Goal: Task Accomplishment & Management: Complete application form

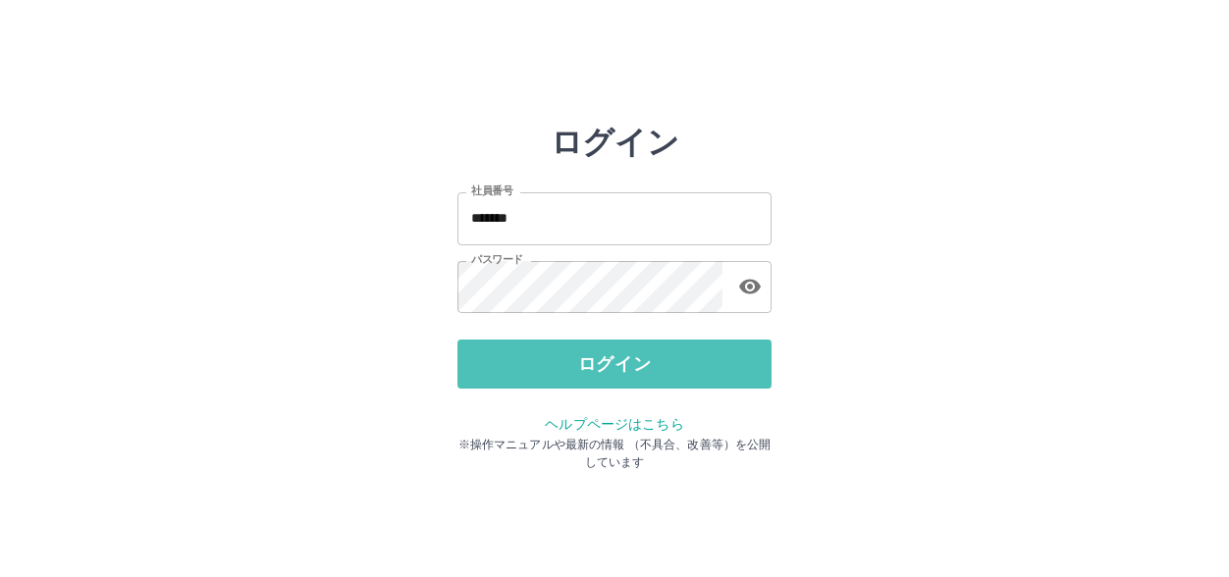
click at [609, 357] on button "ログイン" at bounding box center [614, 364] width 314 height 49
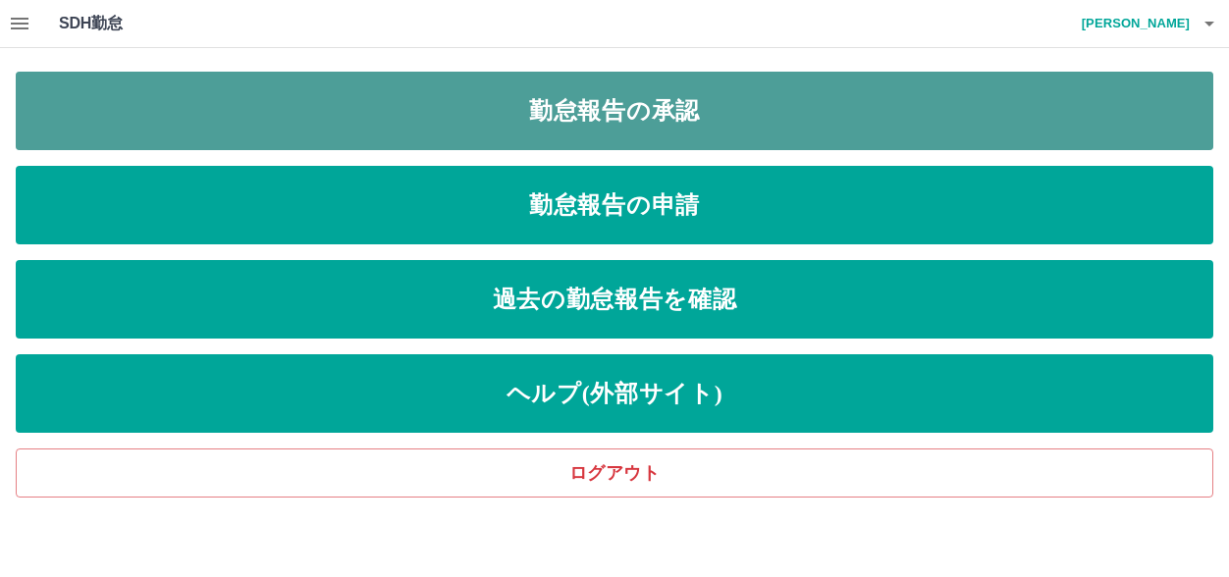
click at [643, 113] on link "勤怠報告の承認" at bounding box center [614, 111] width 1197 height 78
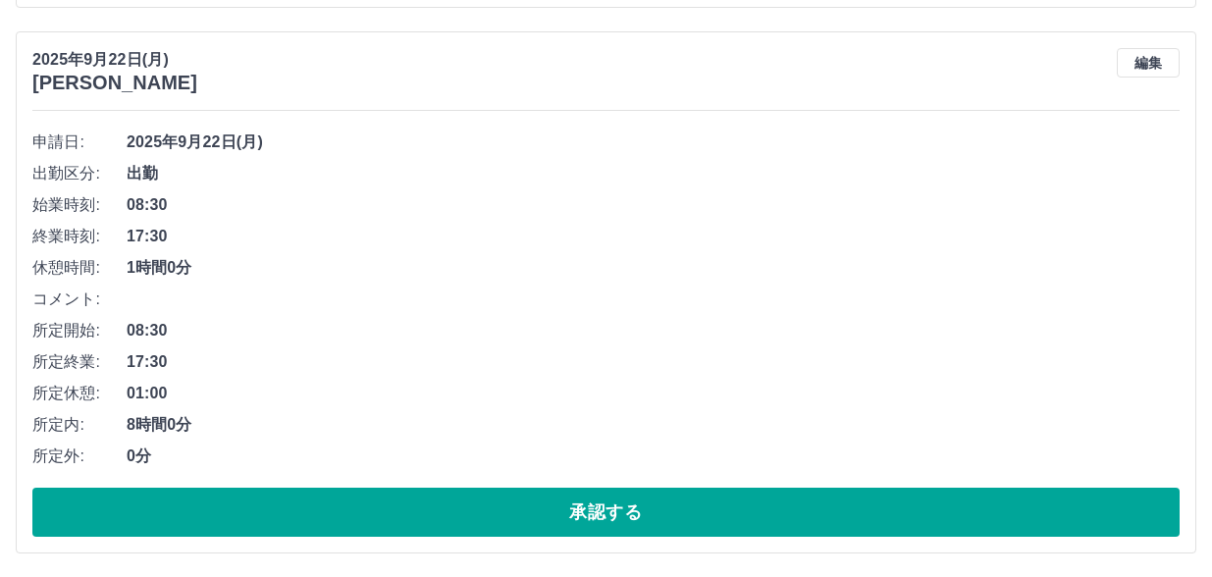
scroll to position [687, 0]
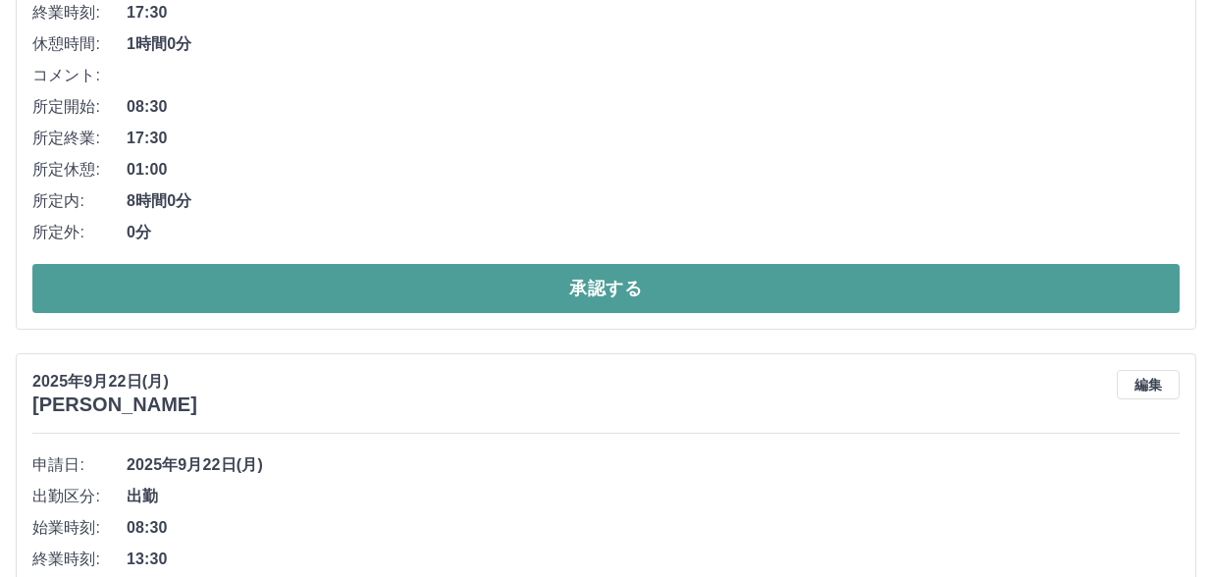
click at [616, 290] on button "承認する" at bounding box center [605, 288] width 1147 height 49
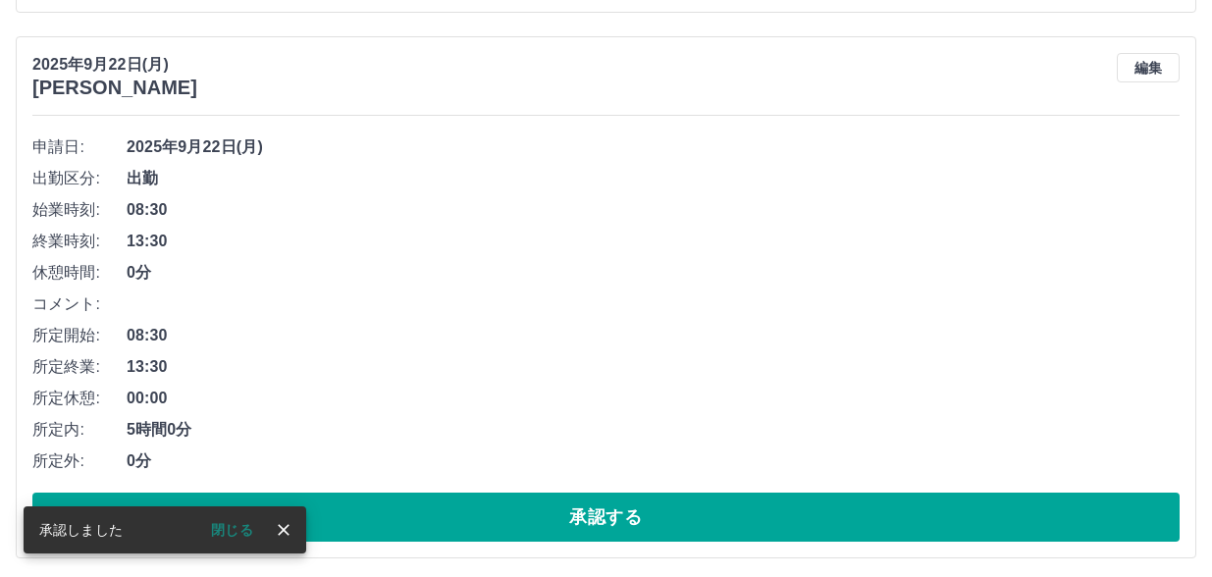
scroll to position [465, 0]
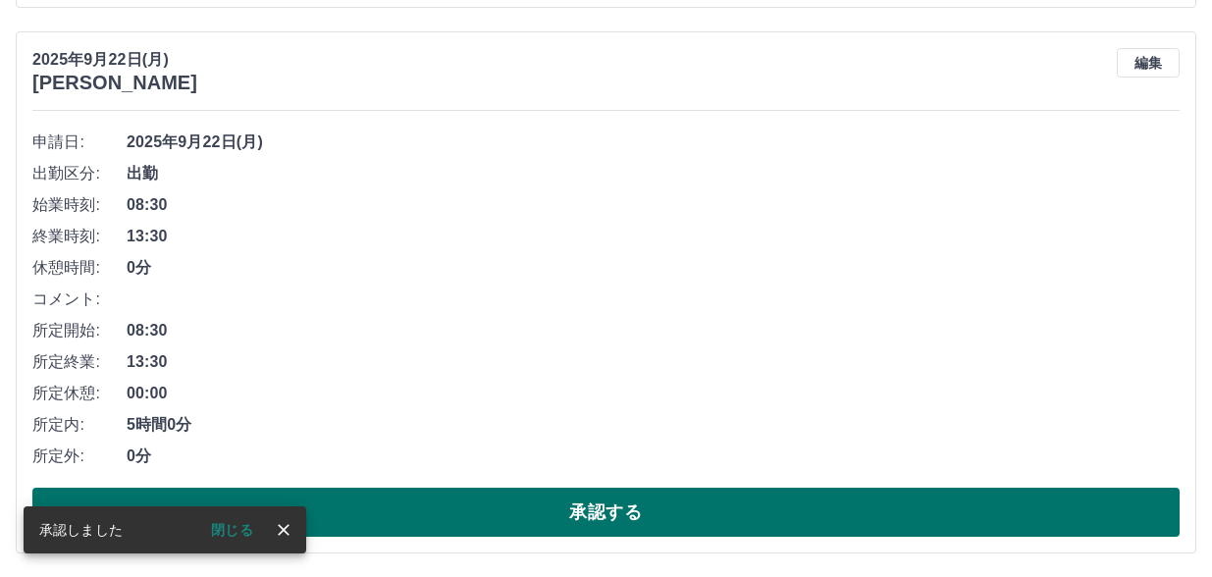
click at [625, 514] on button "承認する" at bounding box center [605, 512] width 1147 height 49
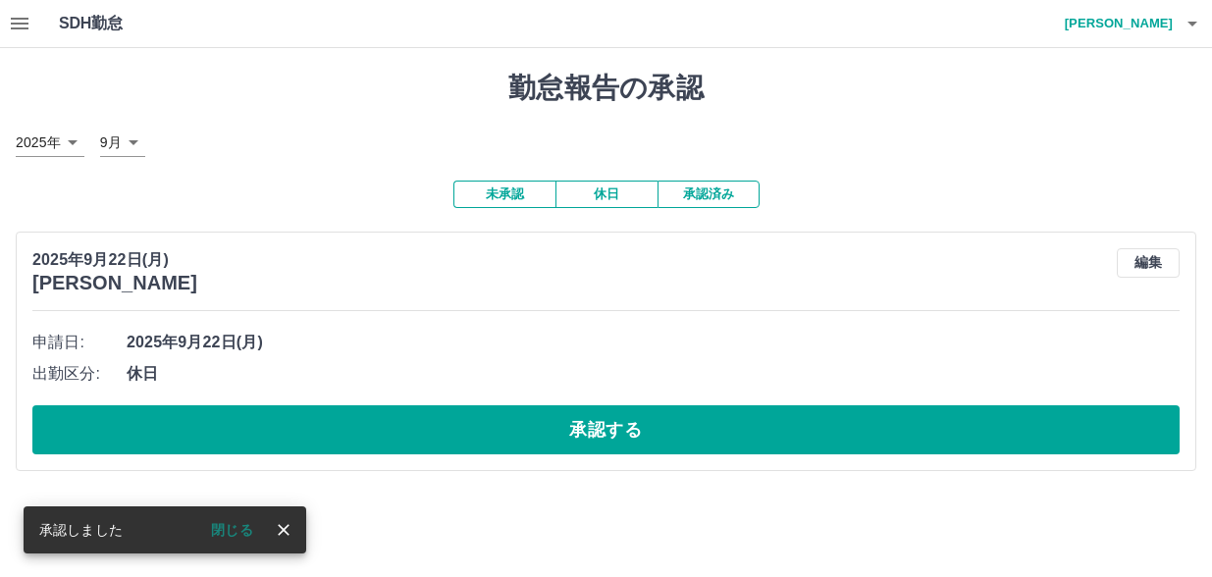
scroll to position [0, 0]
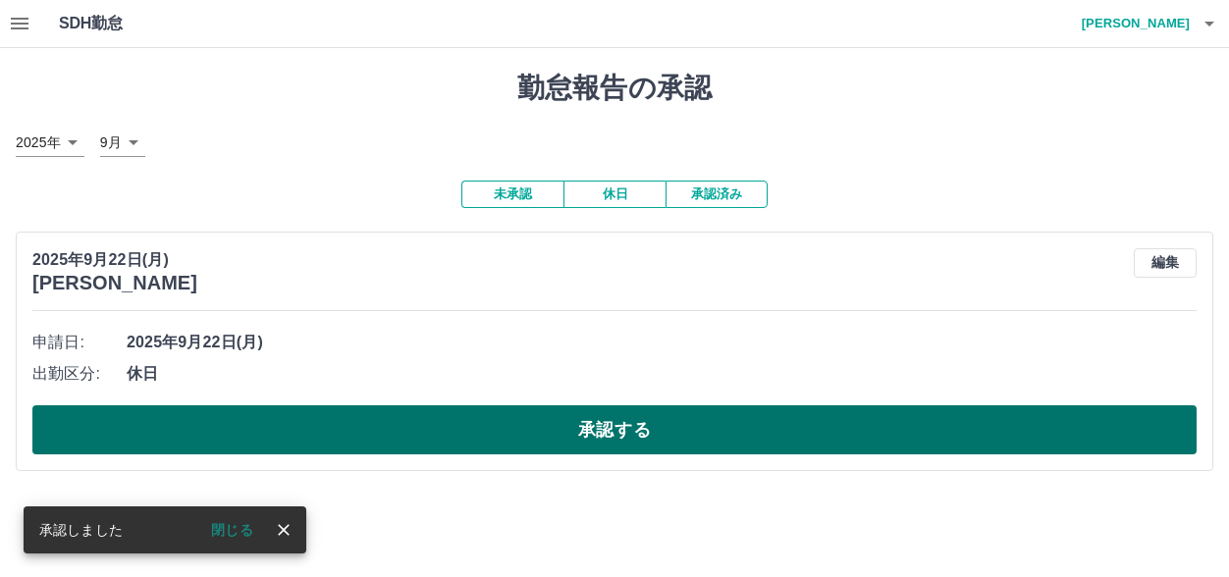
click at [615, 421] on button "承認する" at bounding box center [614, 429] width 1164 height 49
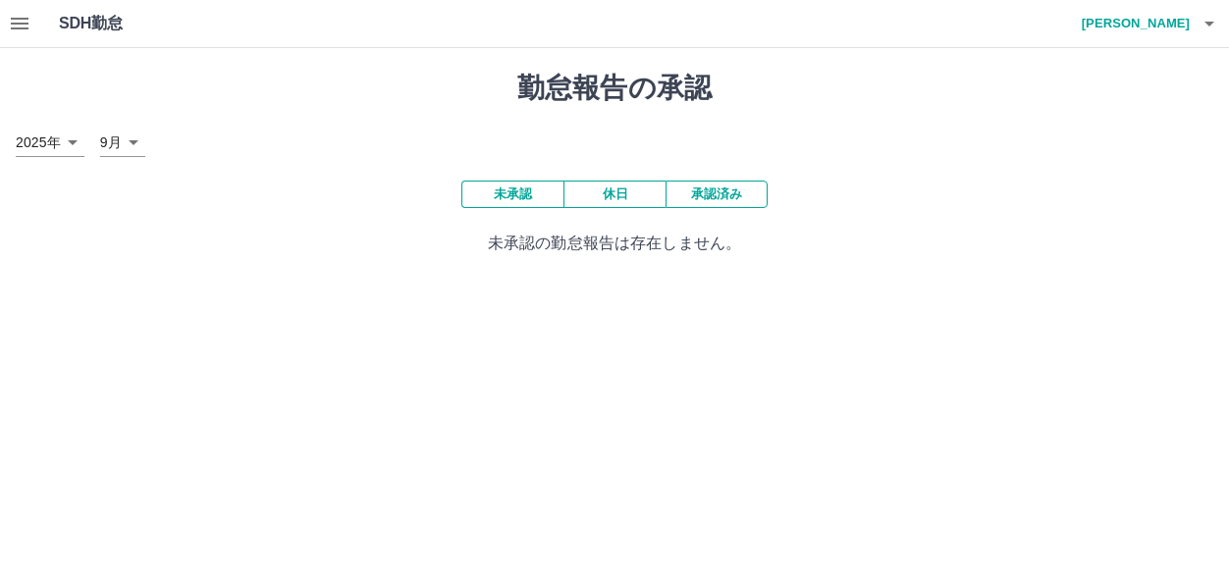
click at [27, 25] on icon "button" at bounding box center [20, 24] width 18 height 12
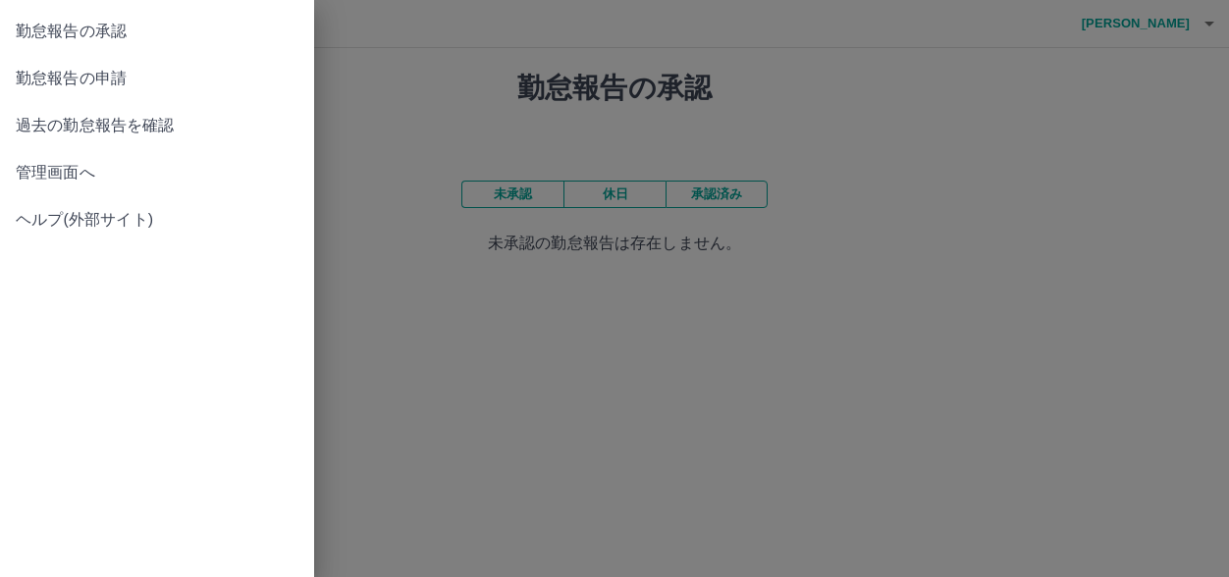
click at [110, 78] on span "勤怠報告の申請" at bounding box center [157, 79] width 283 height 24
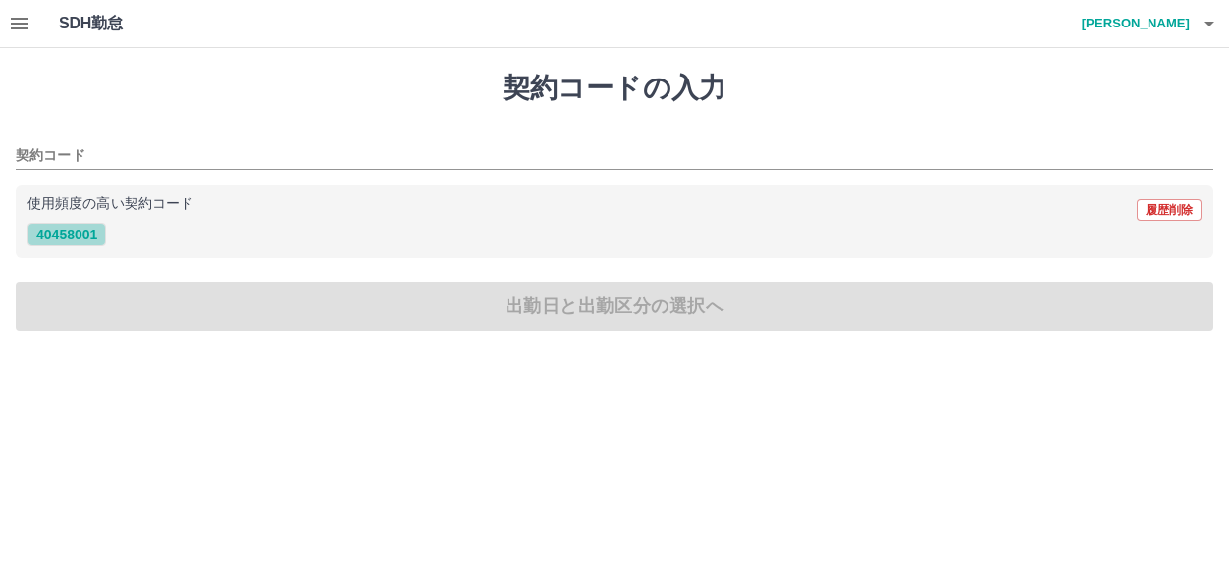
click at [70, 240] on button "40458001" at bounding box center [66, 235] width 78 height 24
type input "********"
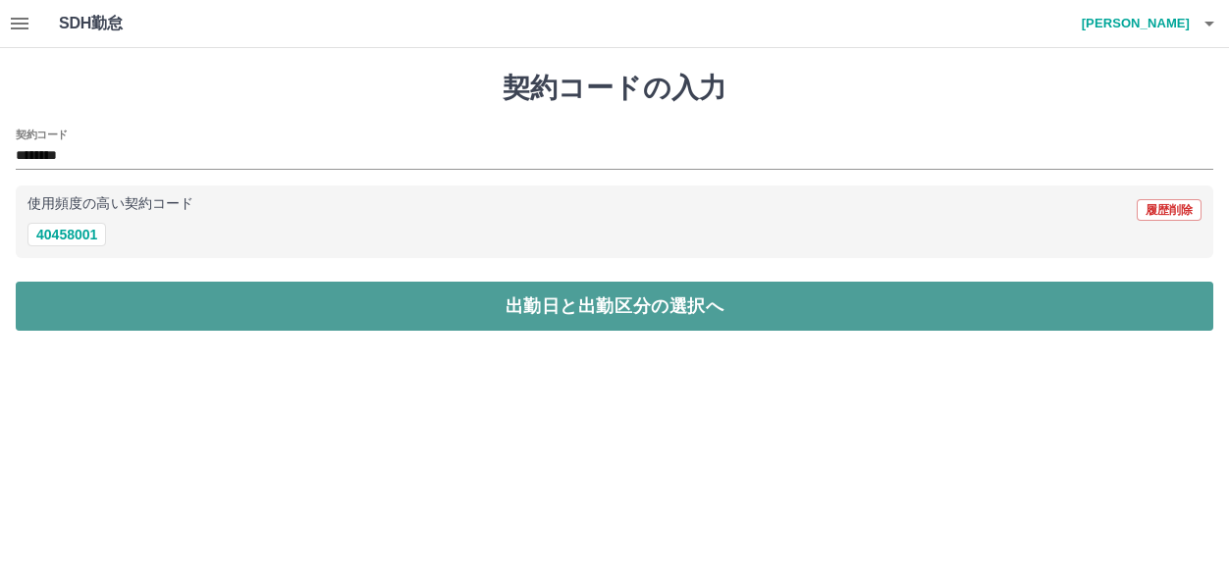
click at [579, 300] on button "出勤日と出勤区分の選択へ" at bounding box center [614, 306] width 1197 height 49
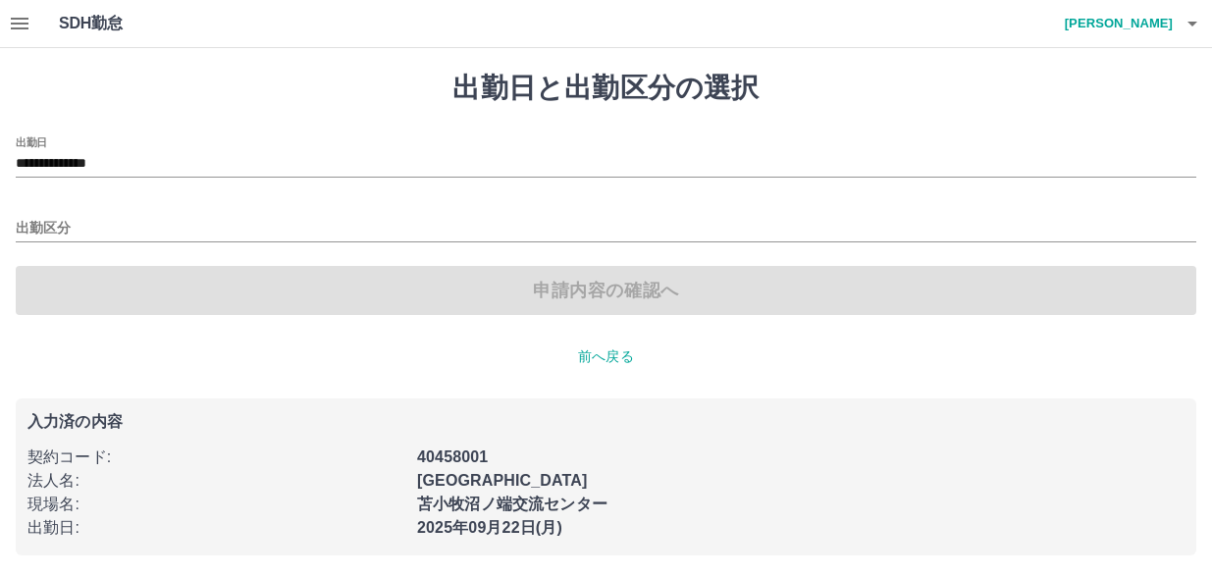
scroll to position [2, 0]
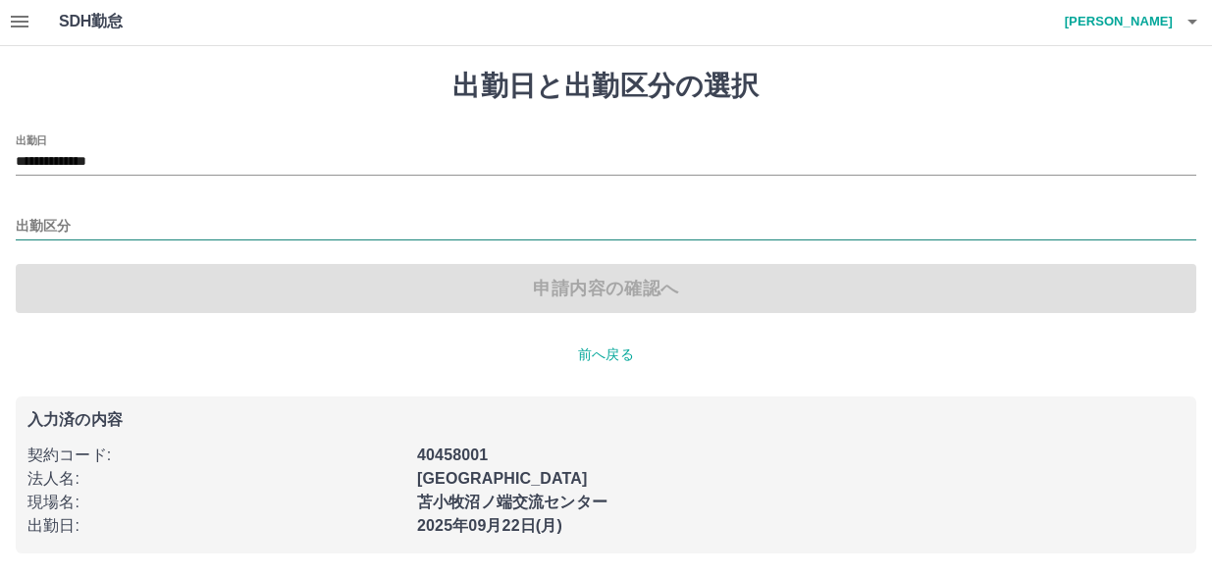
click at [157, 227] on input "出勤区分" at bounding box center [606, 227] width 1180 height 25
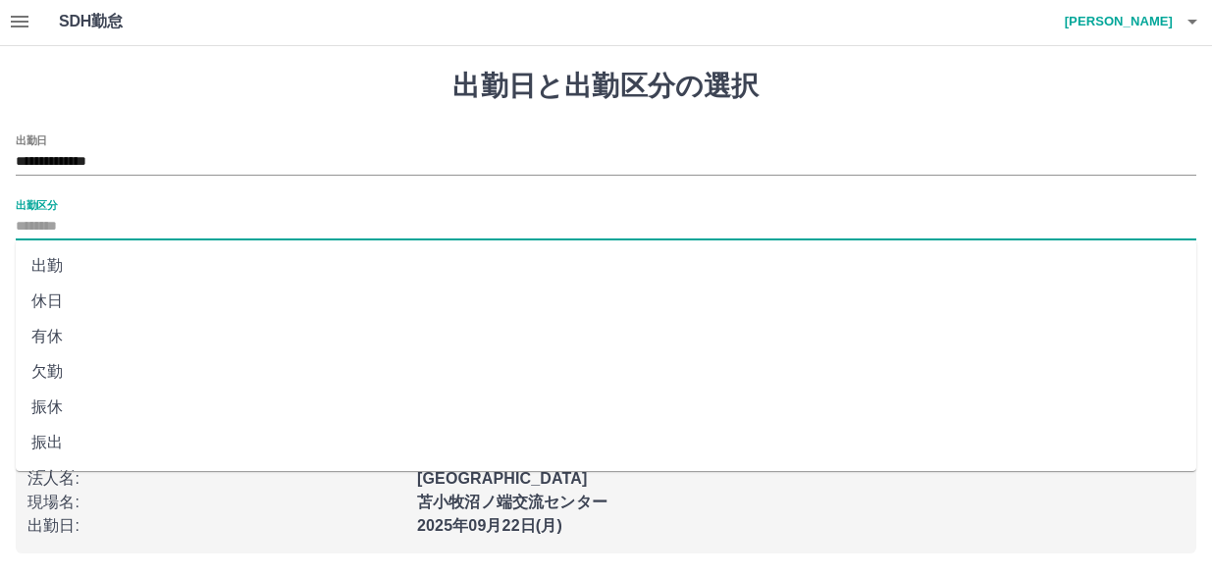
click at [49, 263] on li "出勤" at bounding box center [606, 265] width 1180 height 35
type input "**"
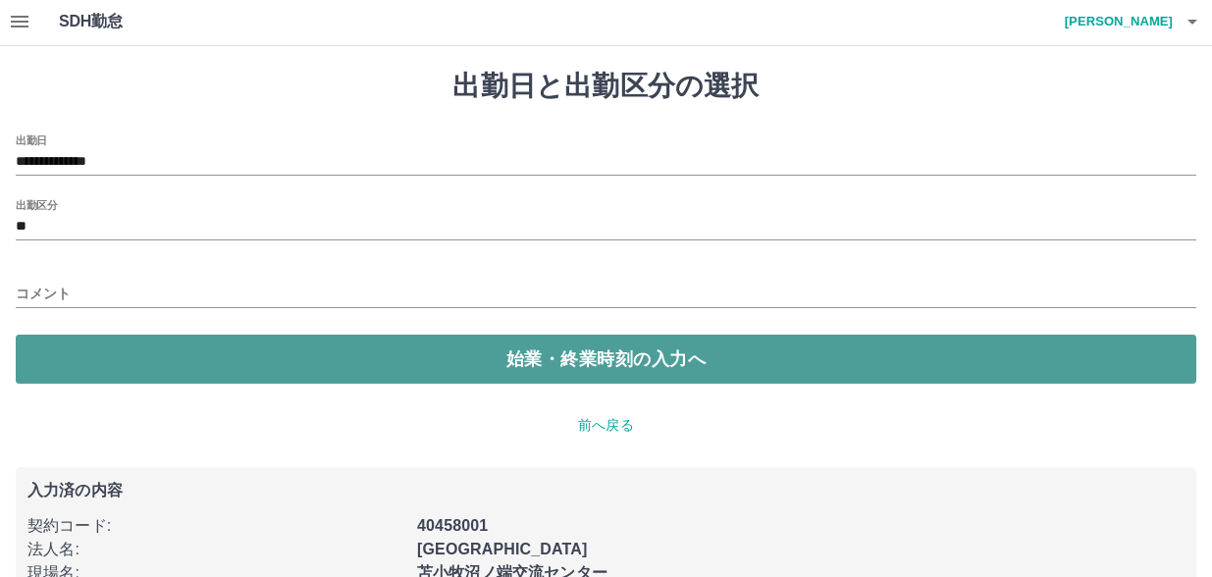
click at [640, 366] on button "始業・終業時刻の入力へ" at bounding box center [606, 359] width 1180 height 49
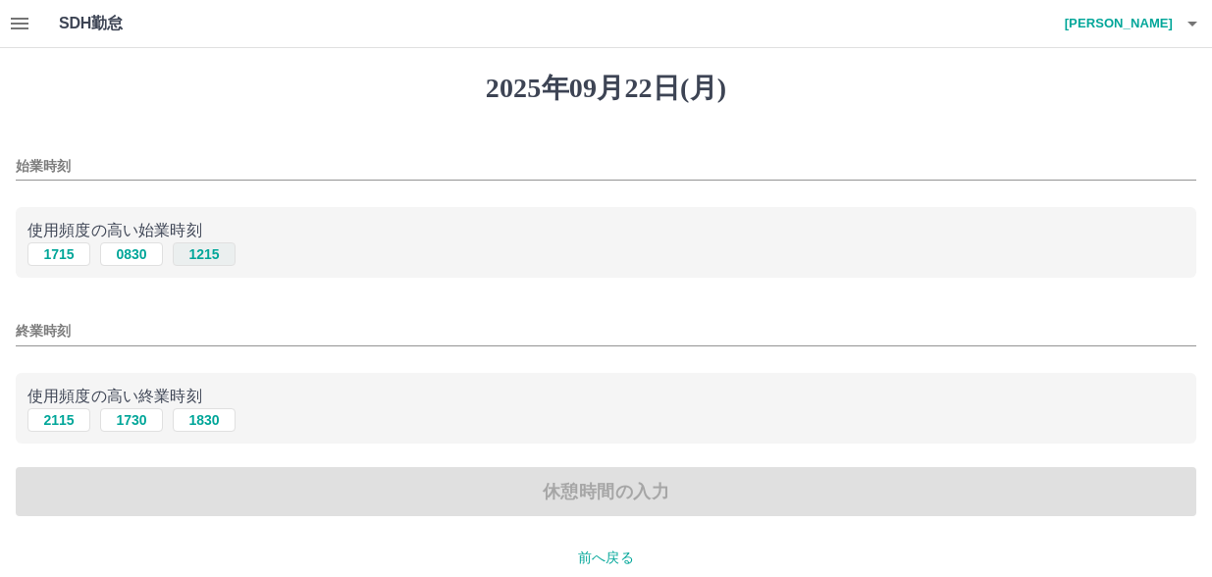
click at [210, 258] on button "1215" at bounding box center [204, 254] width 63 height 24
type input "****"
click at [54, 423] on button "2115" at bounding box center [58, 420] width 63 height 24
type input "****"
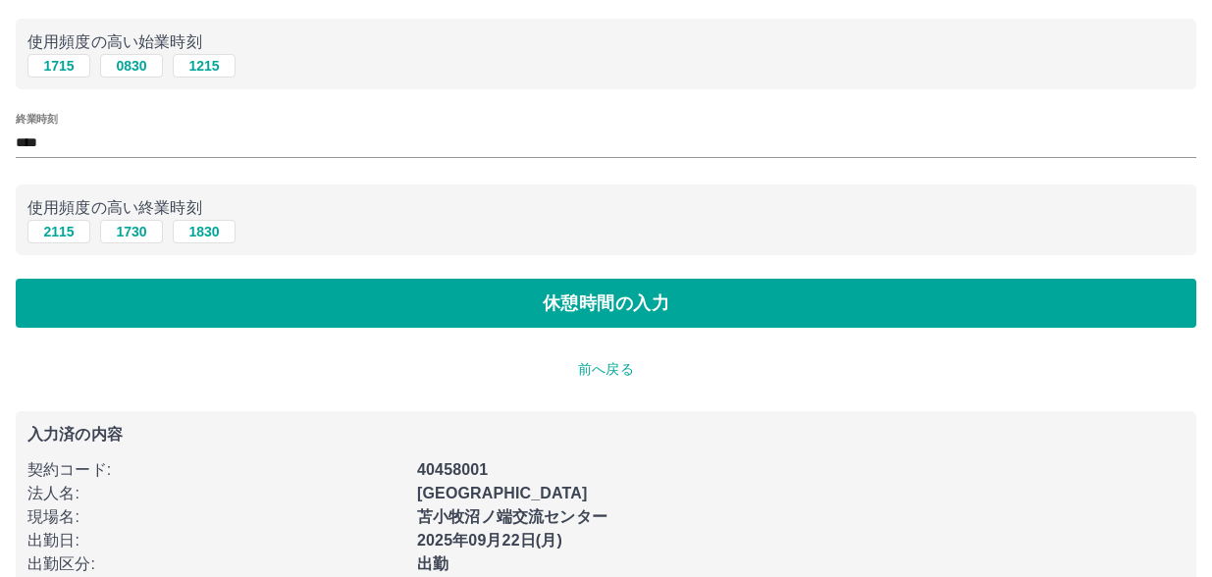
scroll to position [196, 0]
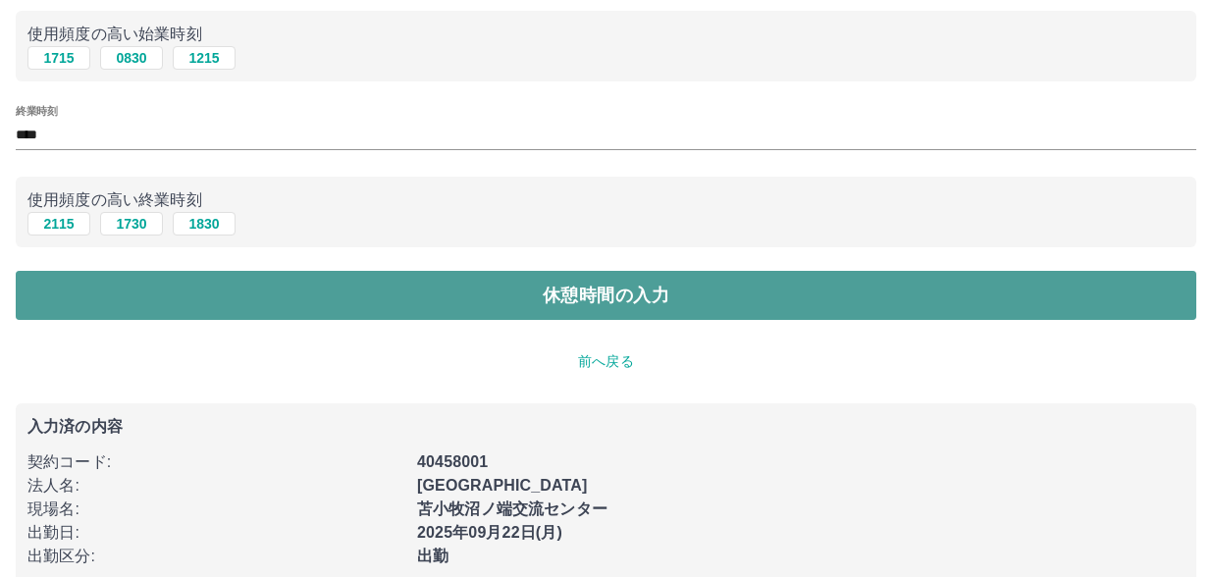
click at [597, 295] on button "休憩時間の入力" at bounding box center [606, 295] width 1180 height 49
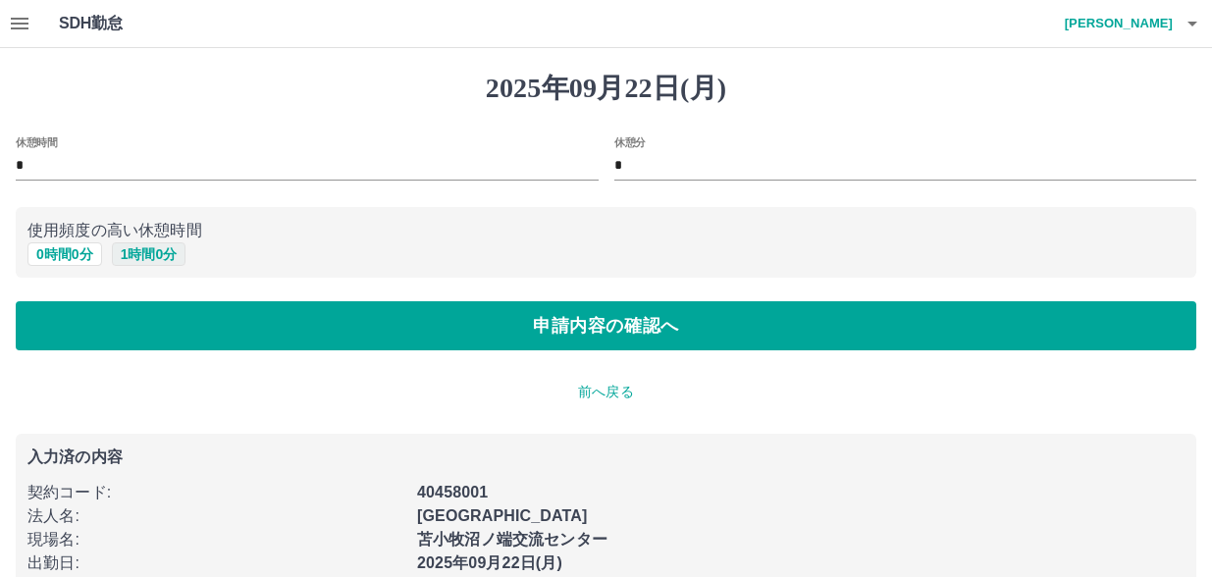
click at [141, 252] on button "1 時間 0 分" at bounding box center [149, 254] width 75 height 24
type input "*"
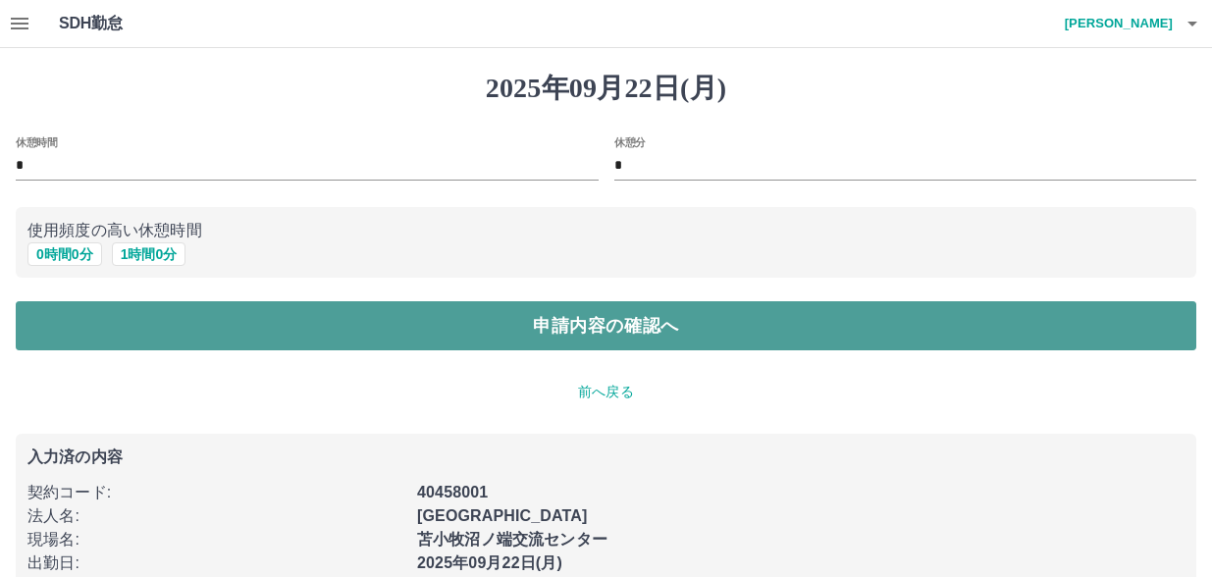
click at [600, 332] on button "申請内容の確認へ" at bounding box center [606, 325] width 1180 height 49
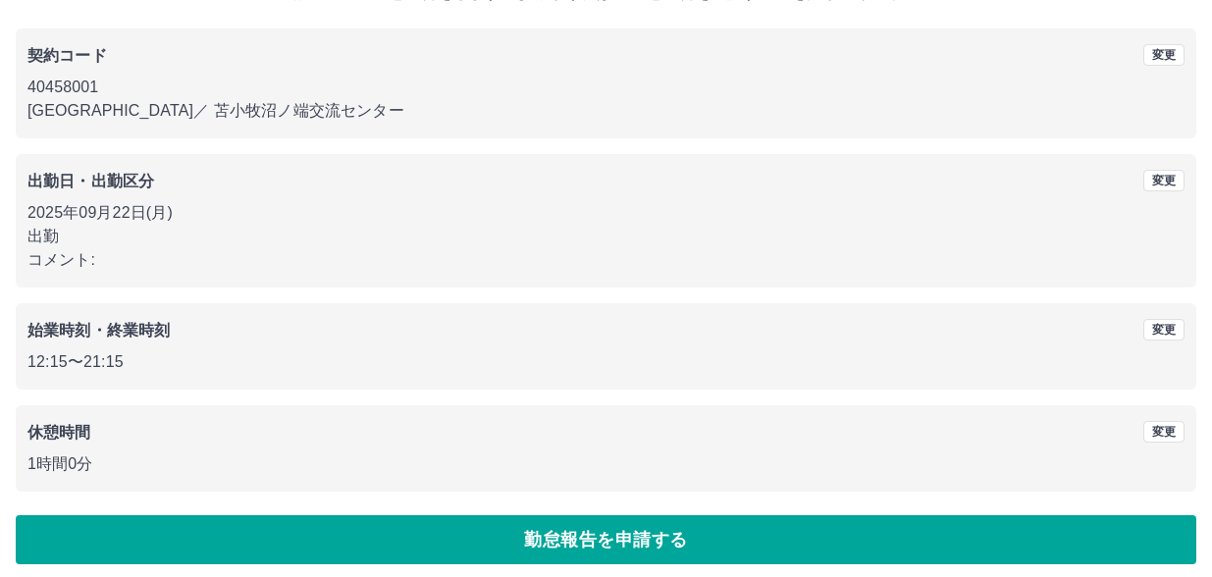
scroll to position [158, 0]
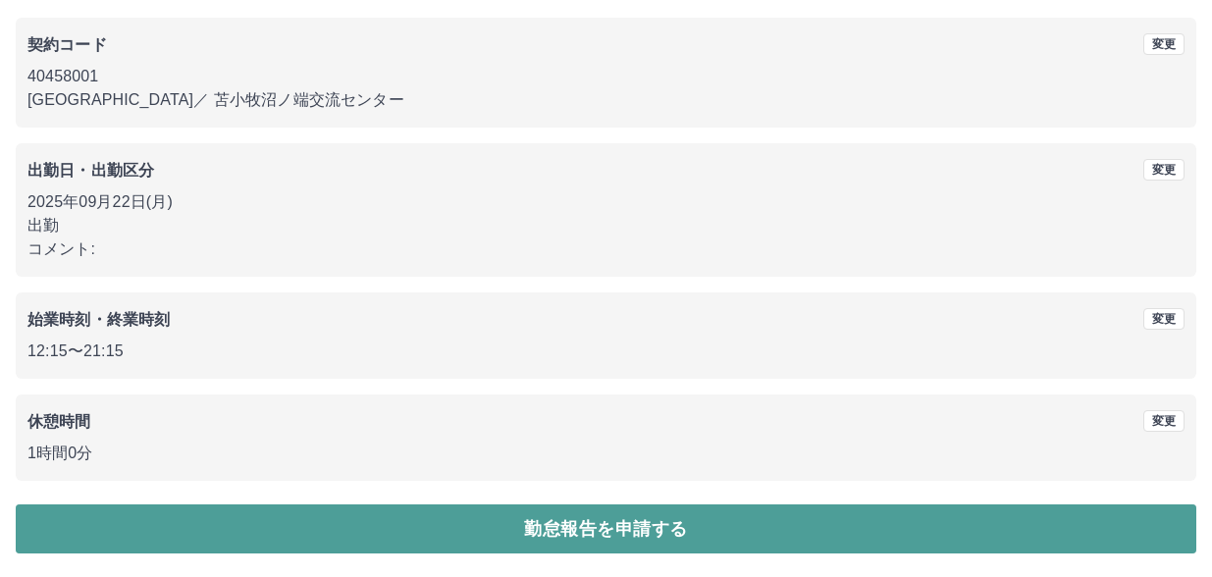
click at [633, 526] on button "勤怠報告を申請する" at bounding box center [606, 528] width 1180 height 49
